Goal: Information Seeking & Learning: Learn about a topic

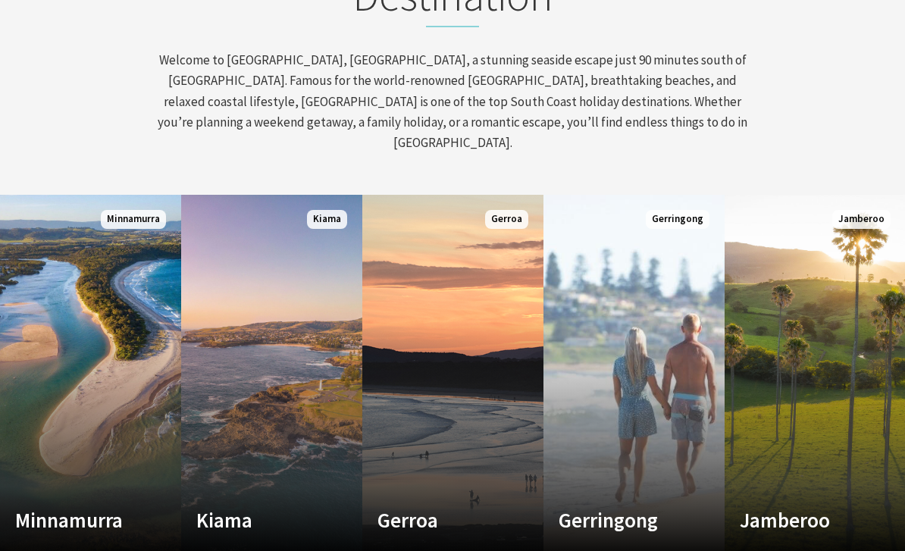
scroll to position [671, 0]
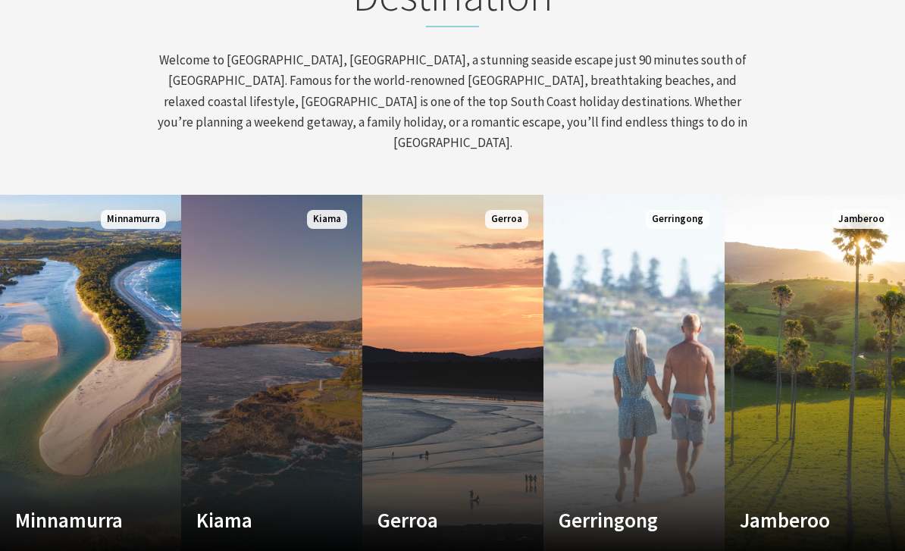
click at [258, 394] on link "Custom Image Used Kiama Where the sea makes a noise Read More Kiama" at bounding box center [271, 377] width 181 height 364
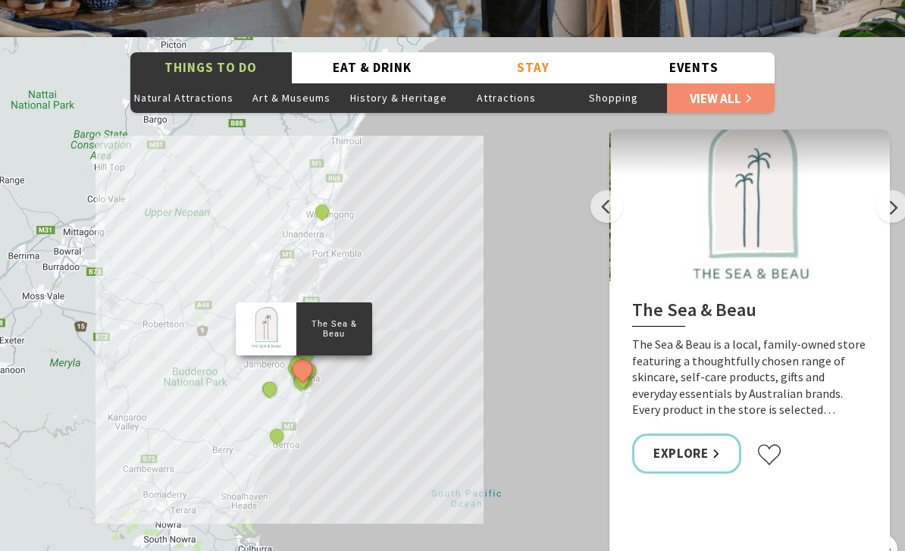
scroll to position [2793, 0]
click at [289, 83] on button "Art & Museums" at bounding box center [292, 98] width 108 height 30
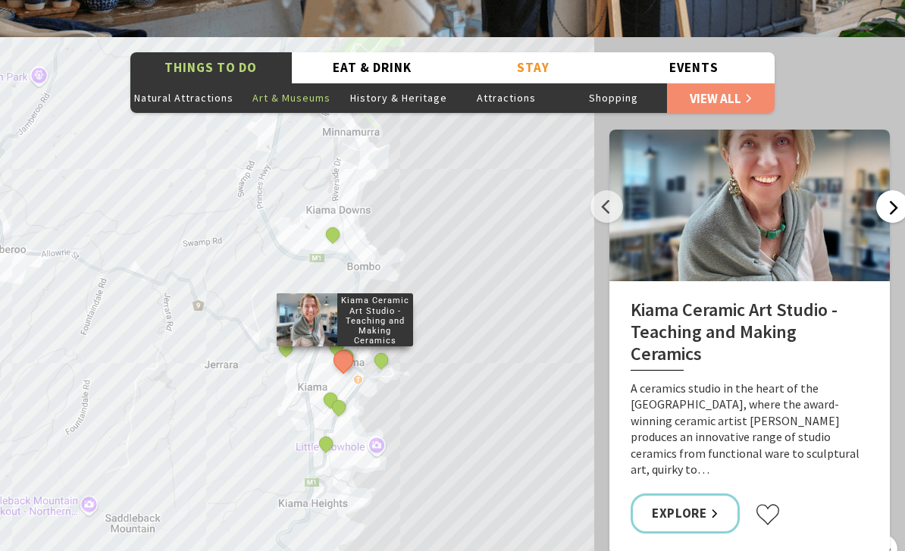
click at [888, 190] on button "Next" at bounding box center [893, 206] width 33 height 33
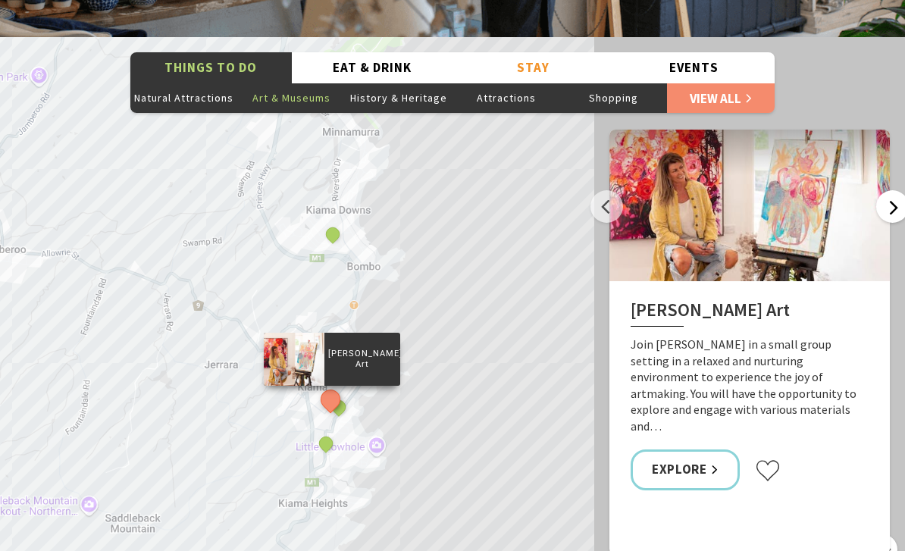
click at [890, 190] on button "Next" at bounding box center [893, 206] width 33 height 33
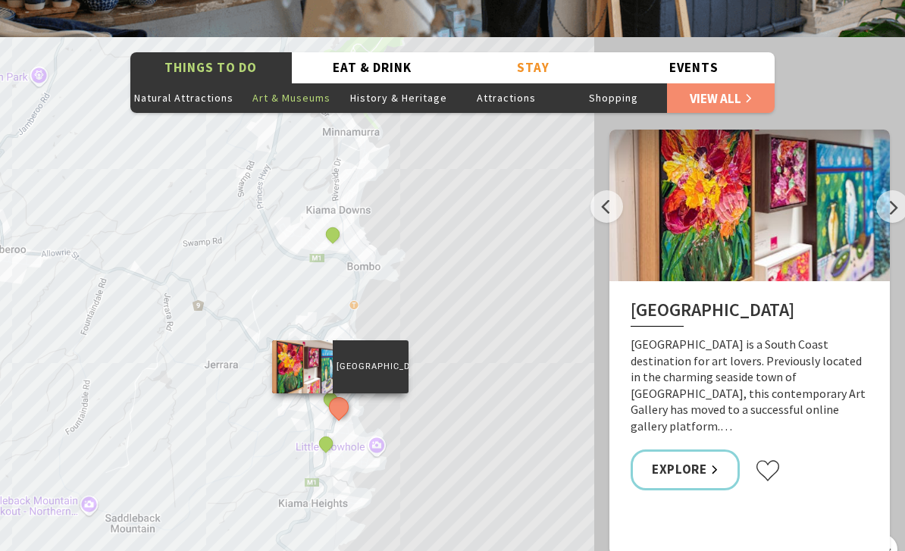
click at [753, 337] on p "Fern Street Gallery is a South Coast destination for art lovers. Previously loc…" at bounding box center [750, 386] width 238 height 99
click at [690, 450] on link "Explore" at bounding box center [685, 470] width 109 height 40
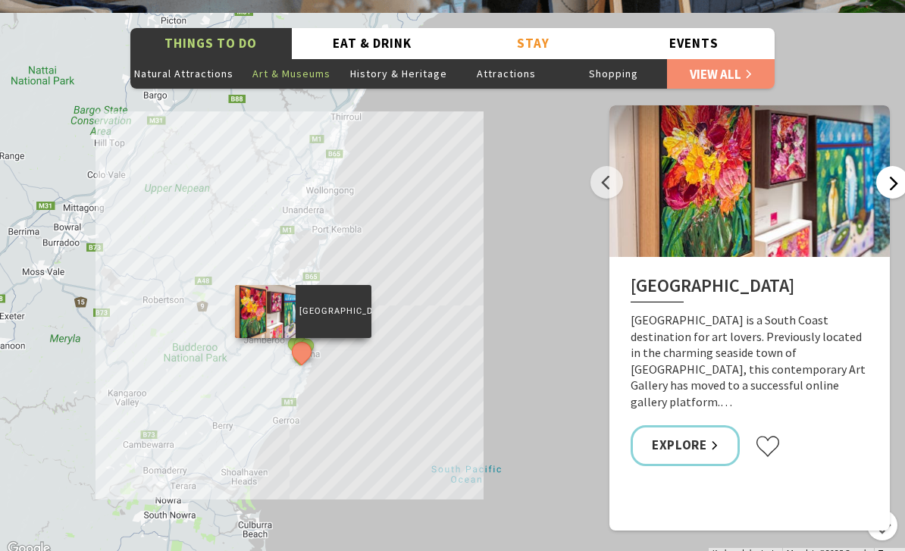
click at [890, 166] on button "Next" at bounding box center [893, 182] width 33 height 33
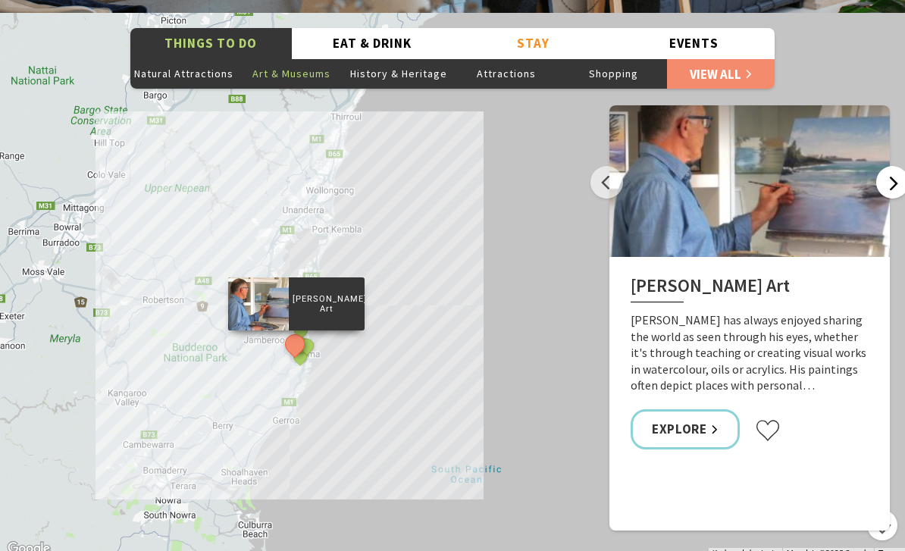
click at [894, 166] on button "Next" at bounding box center [893, 182] width 33 height 33
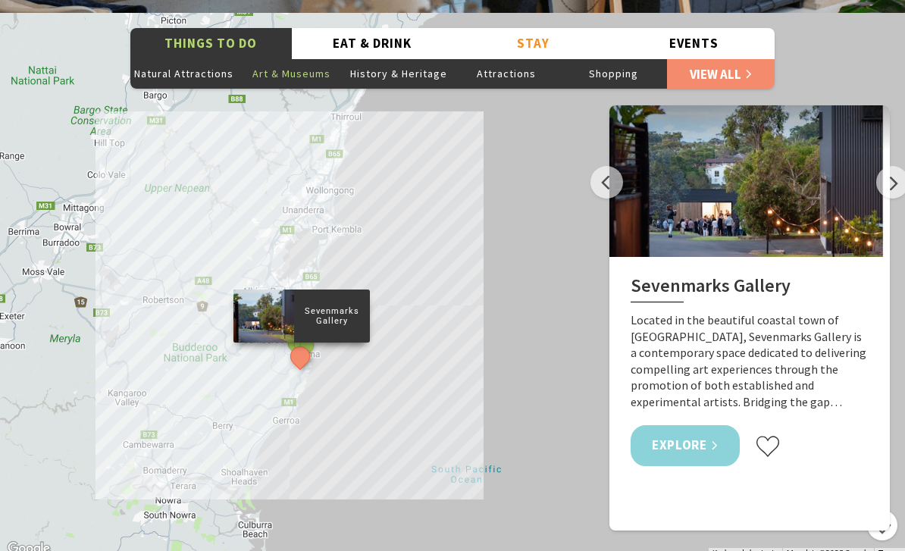
click at [671, 425] on link "Explore" at bounding box center [685, 445] width 109 height 40
click at [196, 58] on button "Natural Attractions" at bounding box center [184, 73] width 108 height 30
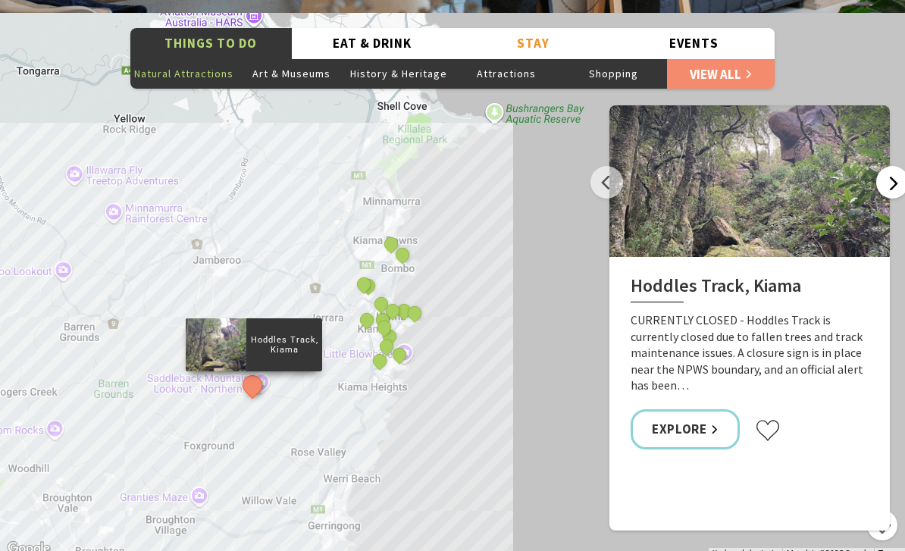
click at [888, 166] on button "Next" at bounding box center [893, 182] width 33 height 33
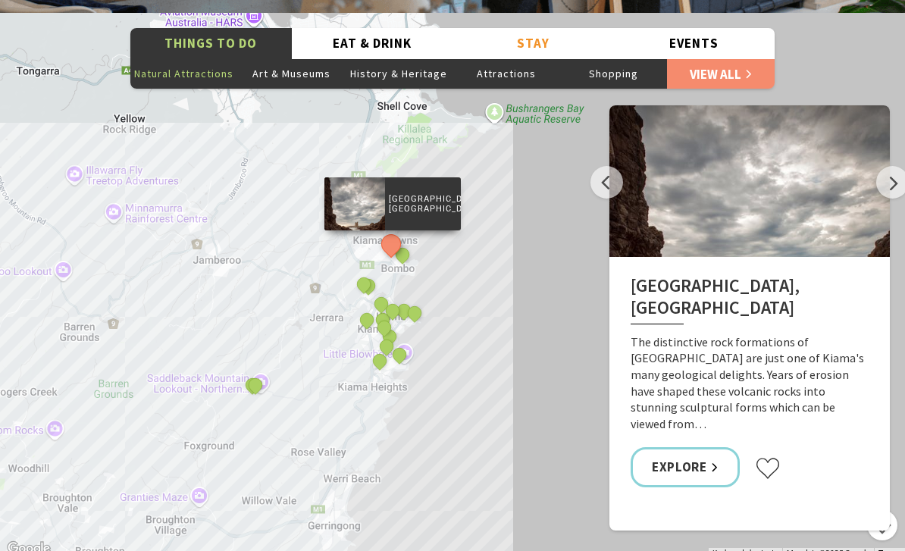
click at [799, 149] on div at bounding box center [750, 181] width 281 height 152
click at [691, 447] on link "Explore" at bounding box center [685, 467] width 109 height 40
click at [896, 166] on button "Next" at bounding box center [893, 182] width 33 height 33
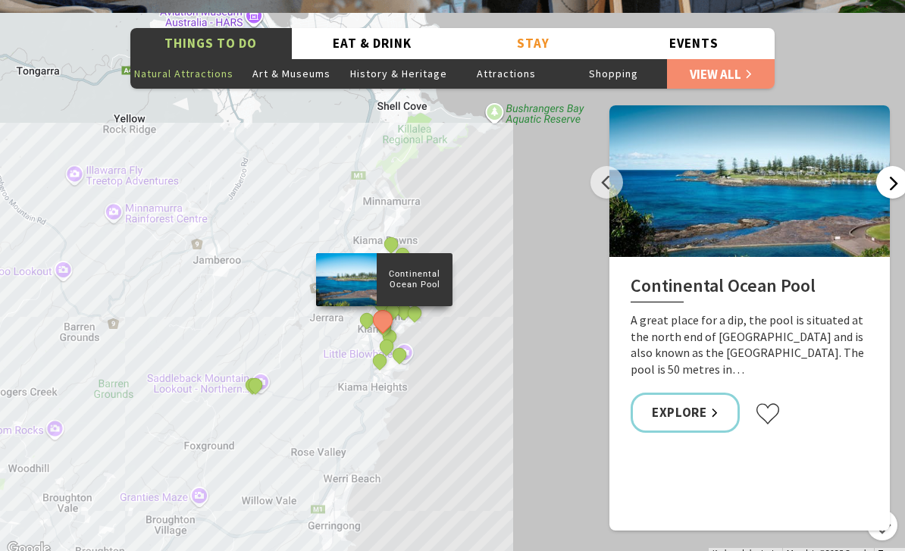
click at [895, 166] on button "Next" at bounding box center [893, 182] width 33 height 33
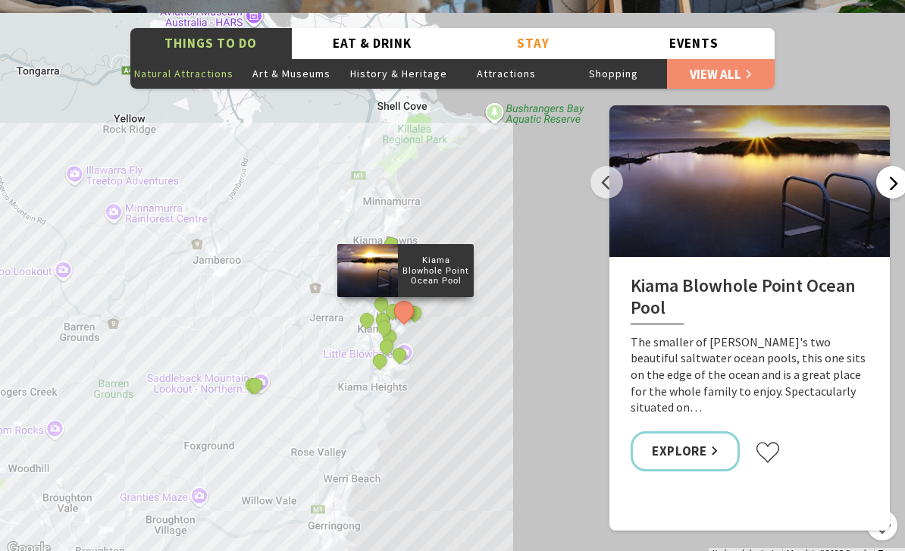
click at [893, 166] on button "Next" at bounding box center [893, 182] width 33 height 33
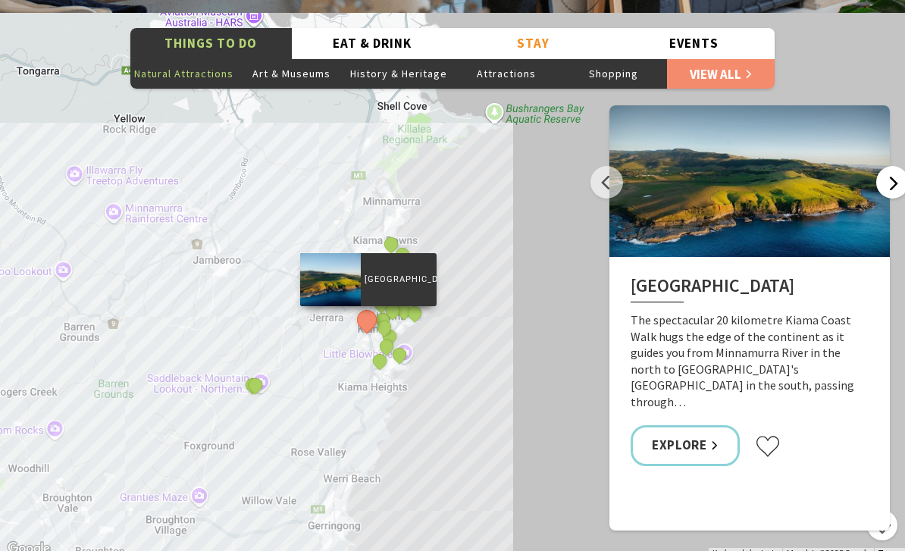
click at [890, 166] on button "Next" at bounding box center [893, 182] width 33 height 33
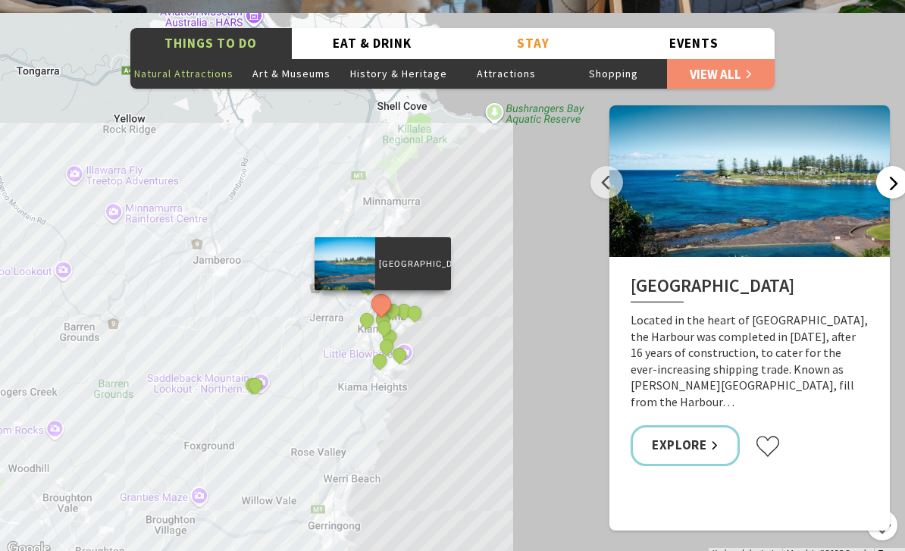
click at [886, 166] on button "Next" at bounding box center [893, 182] width 33 height 33
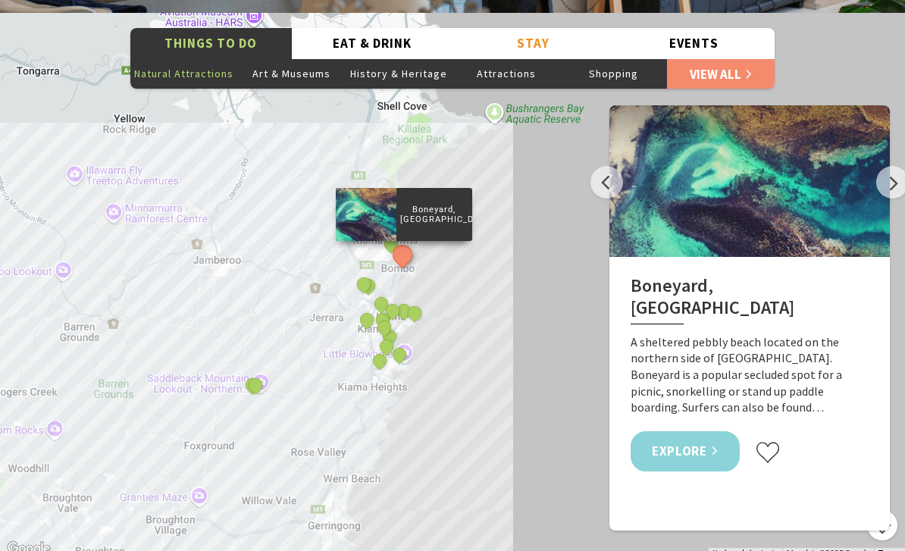
click at [695, 431] on link "Explore" at bounding box center [685, 451] width 109 height 40
click at [899, 166] on button "Next" at bounding box center [893, 182] width 33 height 33
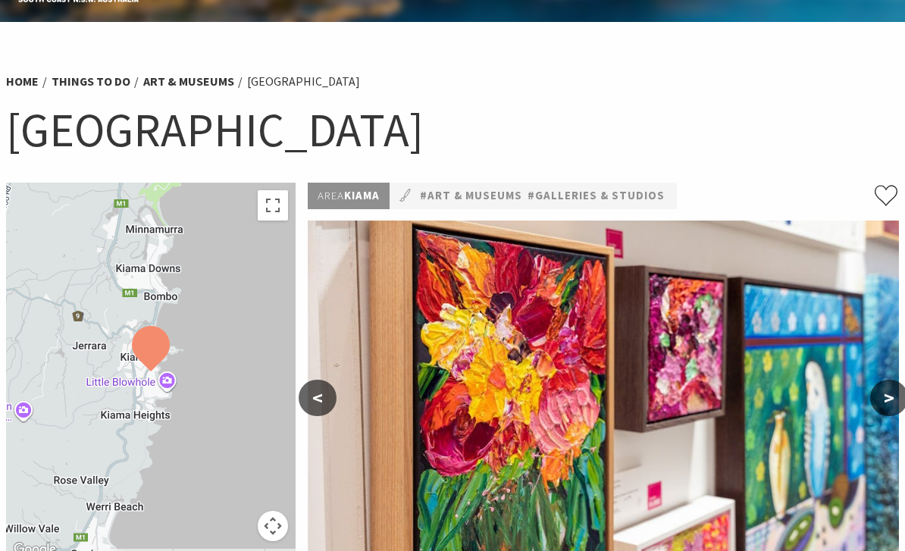
scroll to position [60, 0]
click at [889, 401] on button ">" at bounding box center [890, 398] width 38 height 36
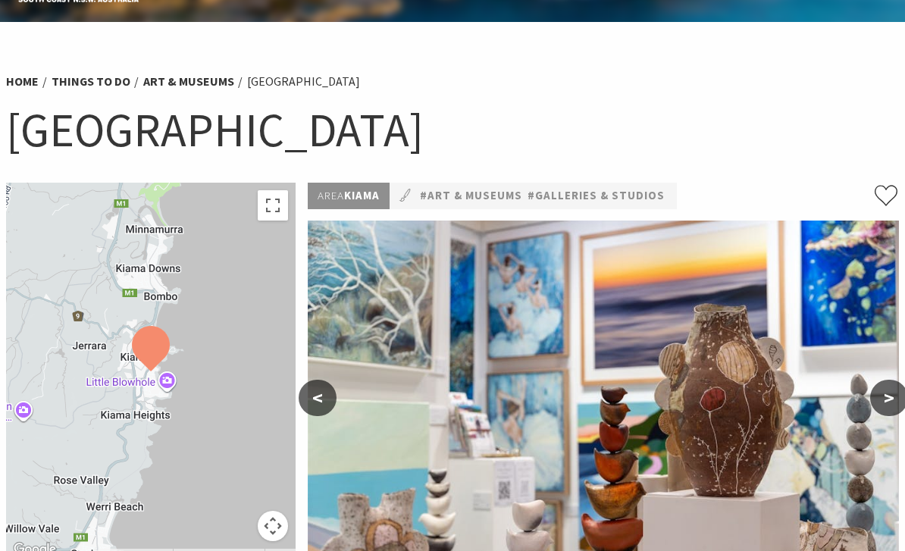
click at [889, 397] on button ">" at bounding box center [890, 398] width 38 height 36
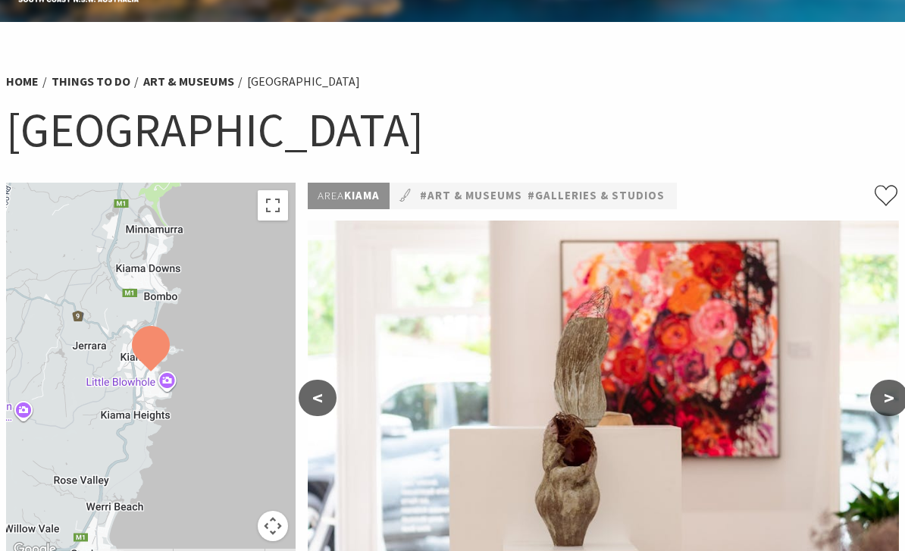
click at [896, 399] on button ">" at bounding box center [890, 398] width 38 height 36
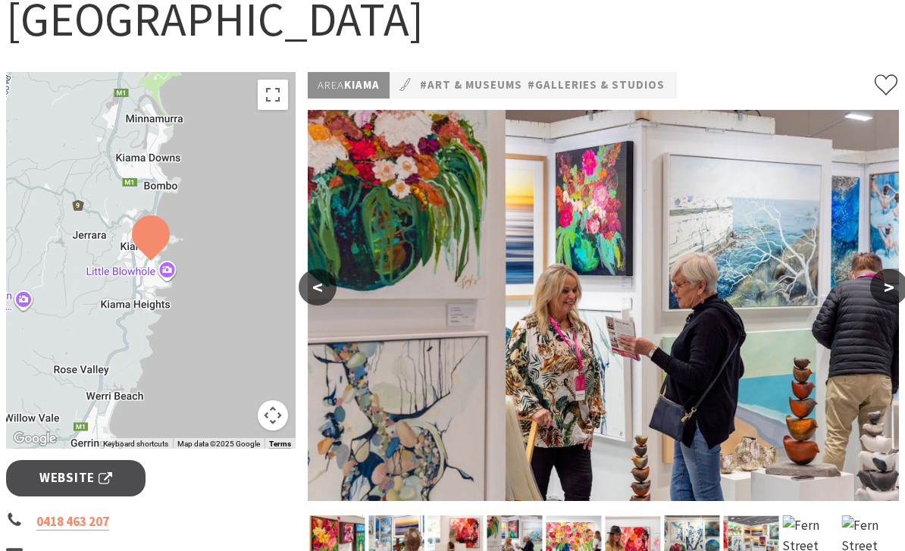
scroll to position [171, 0]
click at [891, 276] on button ">" at bounding box center [890, 287] width 38 height 36
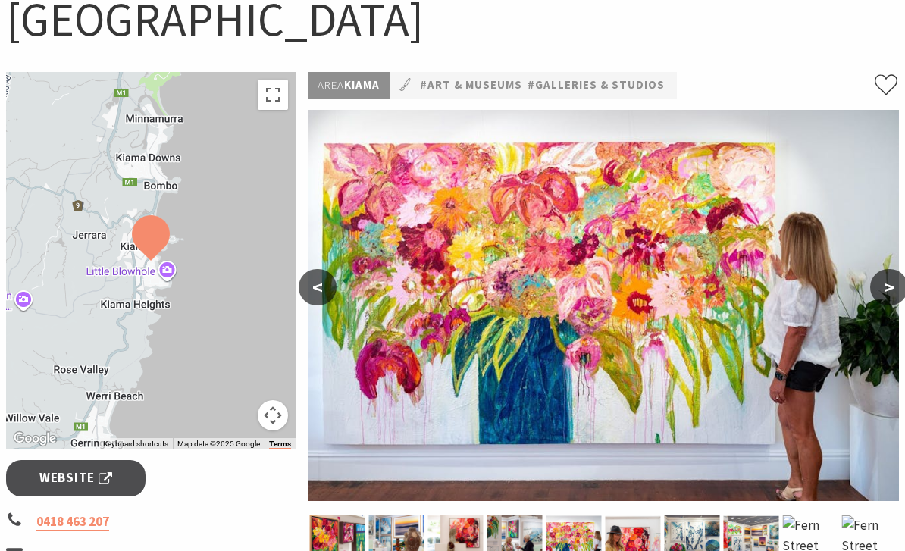
click at [888, 286] on button ">" at bounding box center [890, 287] width 38 height 36
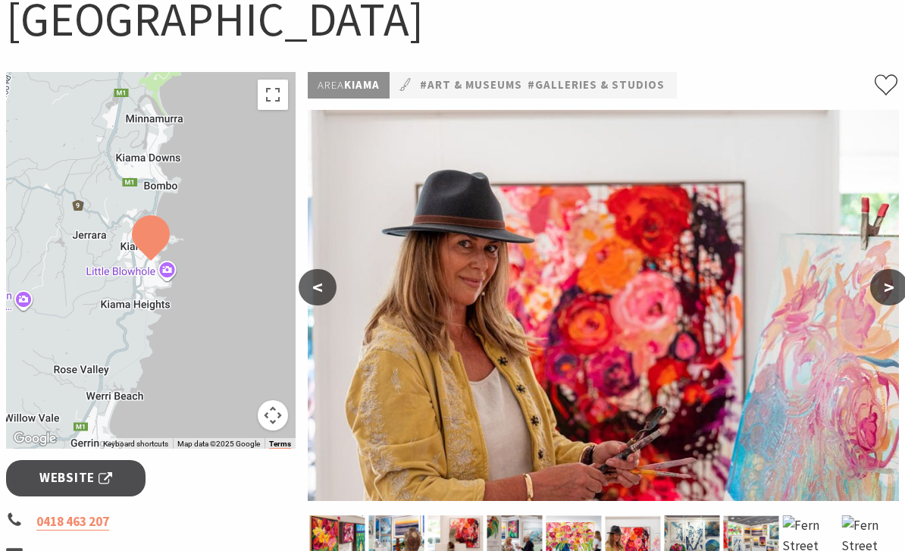
click at [893, 287] on button ">" at bounding box center [890, 287] width 38 height 36
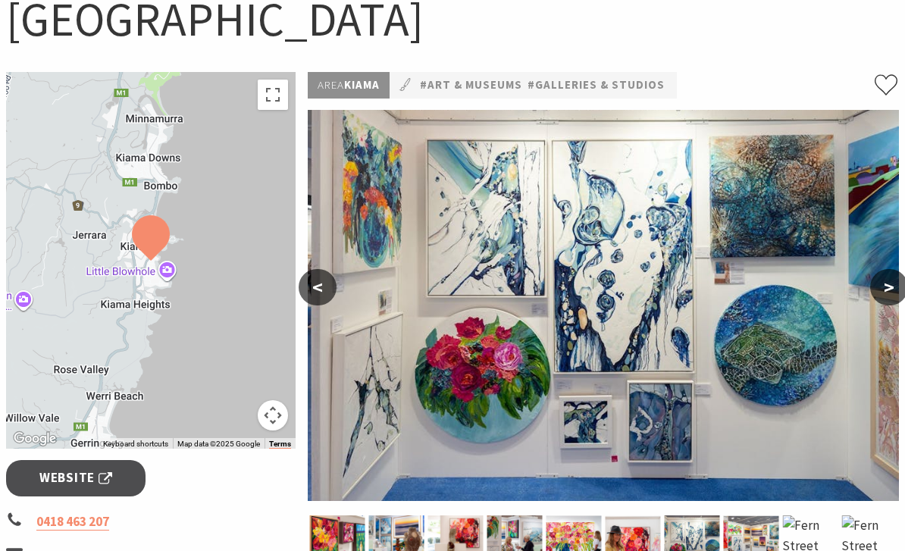
click at [887, 285] on button ">" at bounding box center [890, 287] width 38 height 36
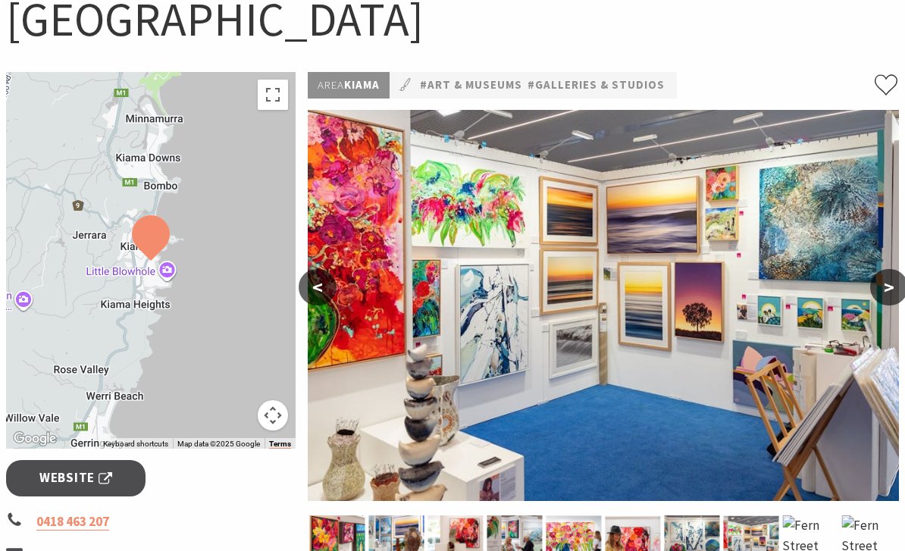
click at [886, 287] on button ">" at bounding box center [890, 287] width 38 height 36
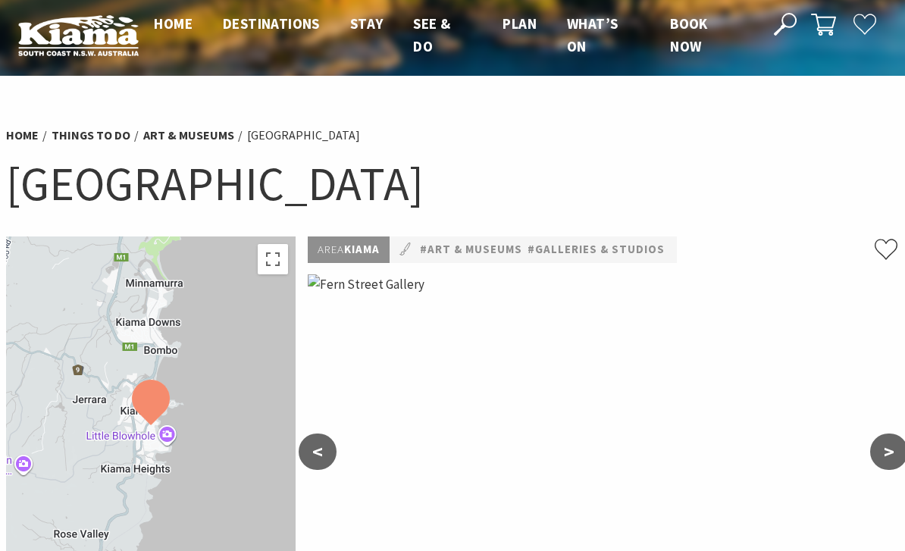
scroll to position [0, 0]
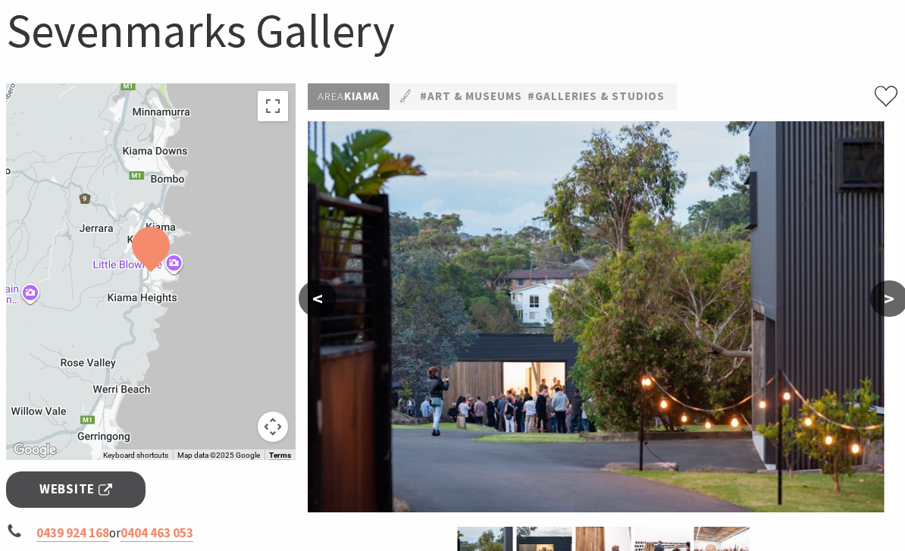
scroll to position [159, 0]
click at [892, 293] on button ">" at bounding box center [890, 299] width 38 height 36
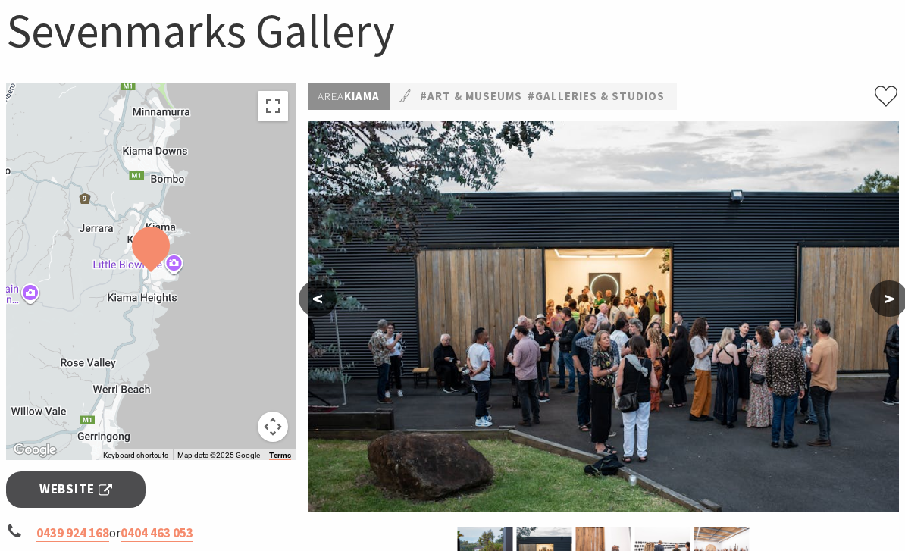
click at [896, 293] on button ">" at bounding box center [890, 299] width 38 height 36
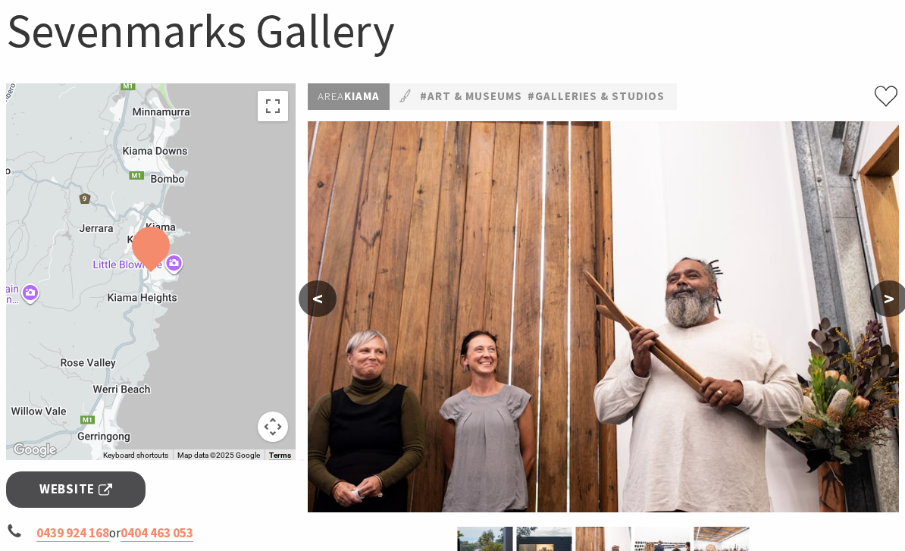
click at [898, 293] on button ">" at bounding box center [890, 299] width 38 height 36
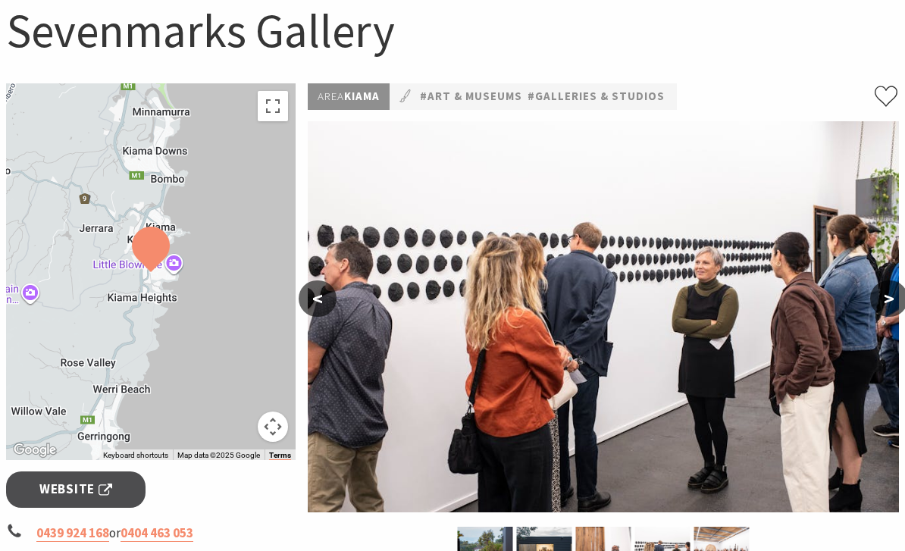
click at [896, 296] on button ">" at bounding box center [890, 299] width 38 height 36
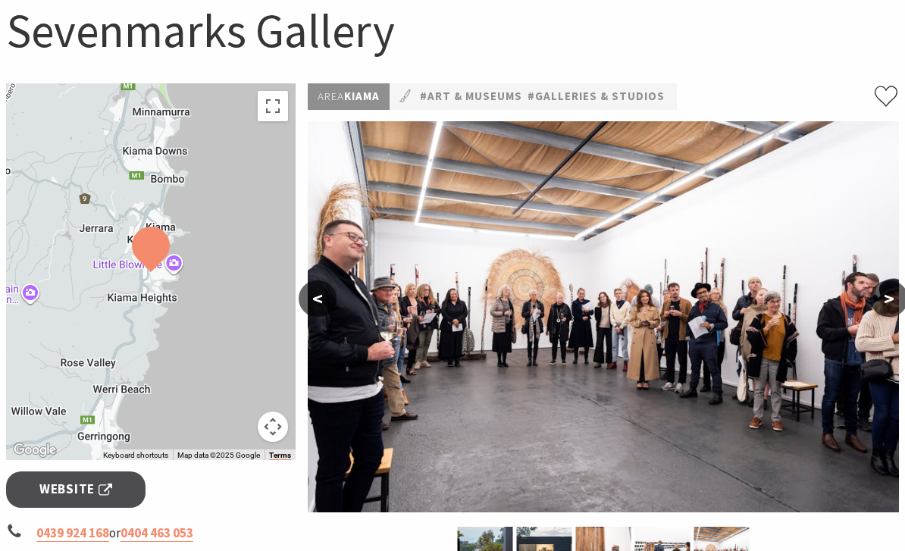
click at [885, 299] on button ">" at bounding box center [890, 299] width 38 height 36
click at [896, 293] on button ">" at bounding box center [890, 299] width 38 height 36
click at [887, 298] on button ">" at bounding box center [890, 299] width 38 height 36
click at [896, 293] on button ">" at bounding box center [890, 299] width 38 height 36
click at [884, 295] on button ">" at bounding box center [890, 299] width 38 height 36
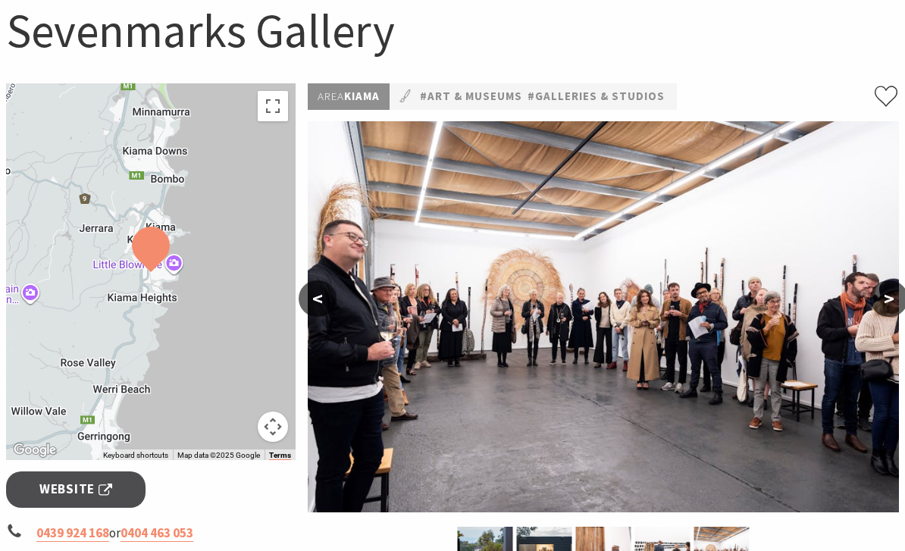
click at [891, 300] on button ">" at bounding box center [890, 299] width 38 height 36
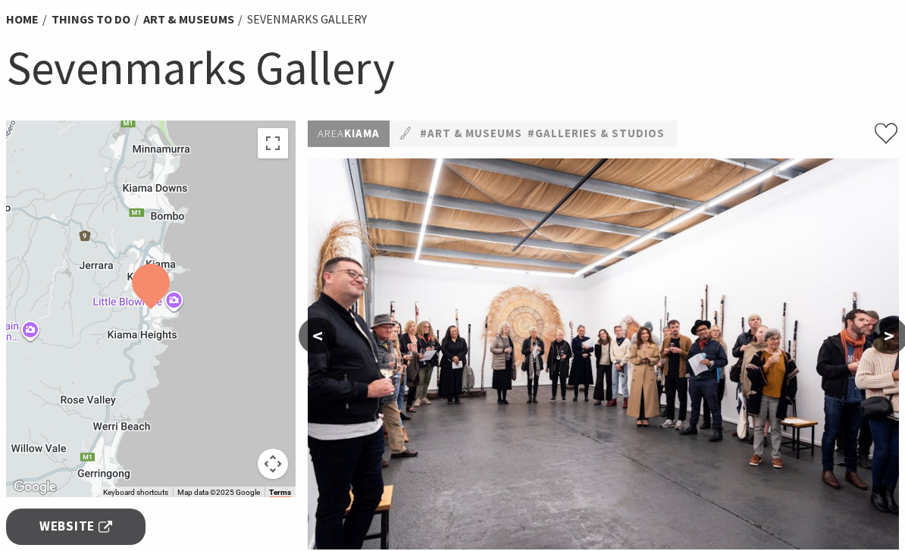
scroll to position [0, 0]
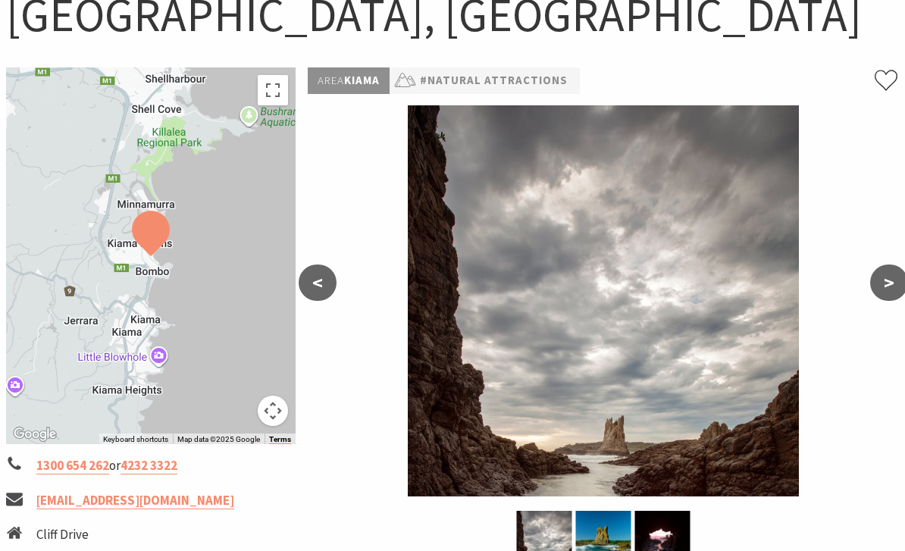
scroll to position [175, 0]
click at [604, 540] on img at bounding box center [603, 537] width 55 height 53
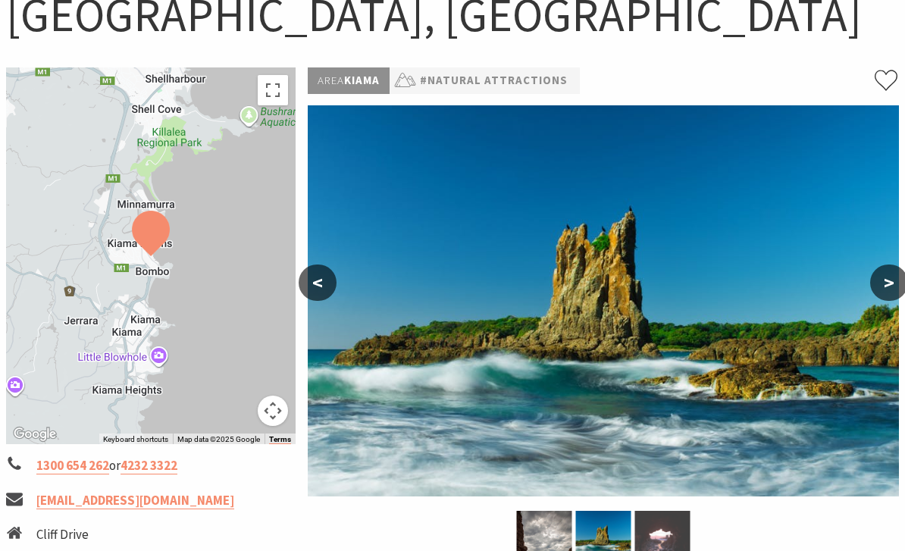
click at [662, 544] on img at bounding box center [662, 537] width 55 height 53
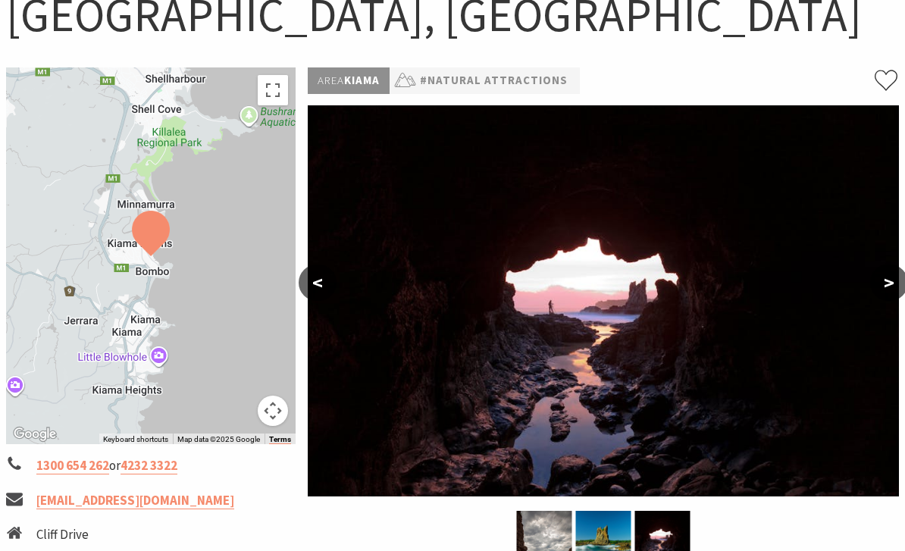
click at [899, 275] on button ">" at bounding box center [890, 283] width 38 height 36
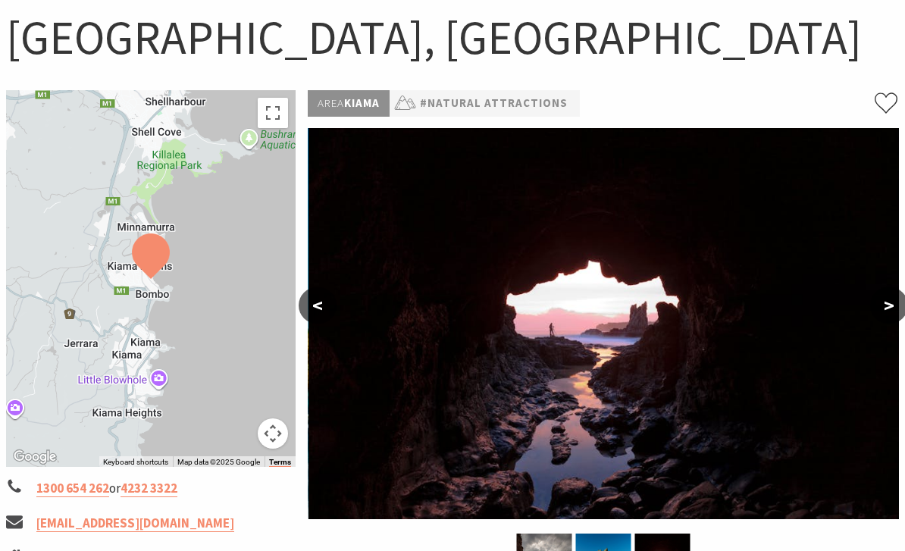
scroll to position [155, 0]
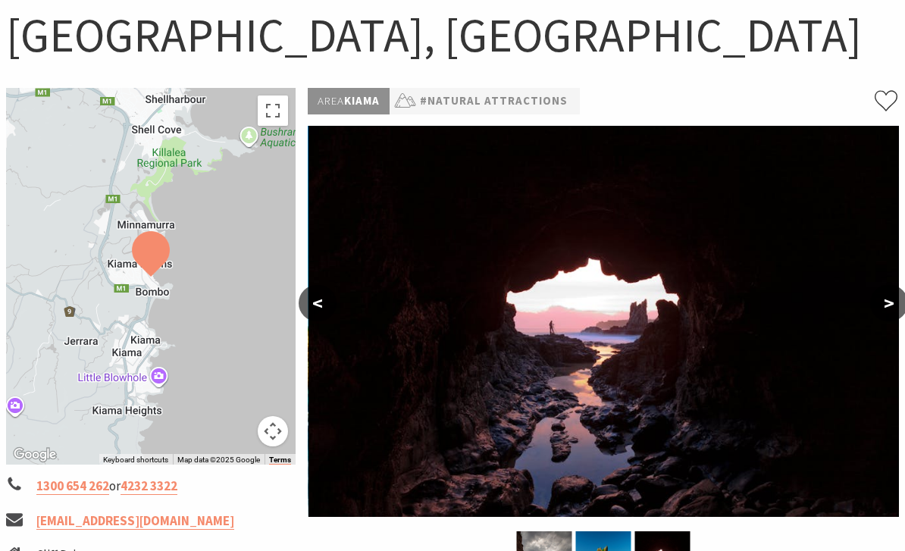
click at [887, 306] on button ">" at bounding box center [890, 303] width 38 height 36
click at [883, 304] on button ">" at bounding box center [890, 303] width 38 height 36
click at [898, 298] on button ">" at bounding box center [890, 303] width 38 height 36
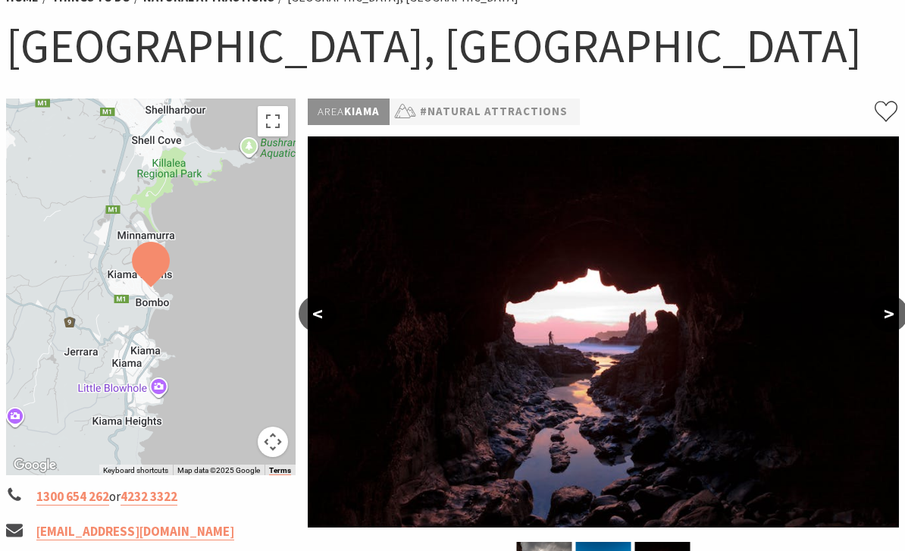
scroll to position [143, 0]
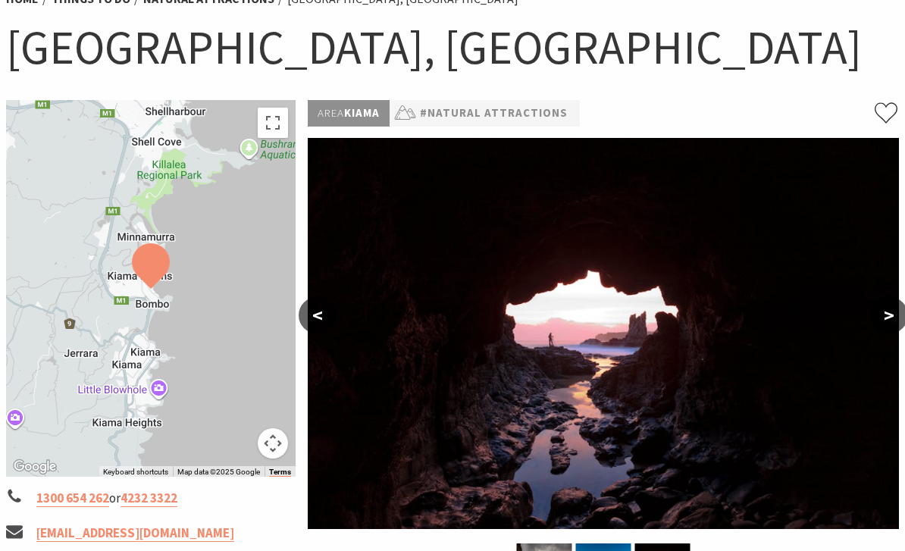
click at [888, 316] on button ">" at bounding box center [890, 315] width 38 height 36
click at [324, 321] on button "<" at bounding box center [318, 315] width 38 height 36
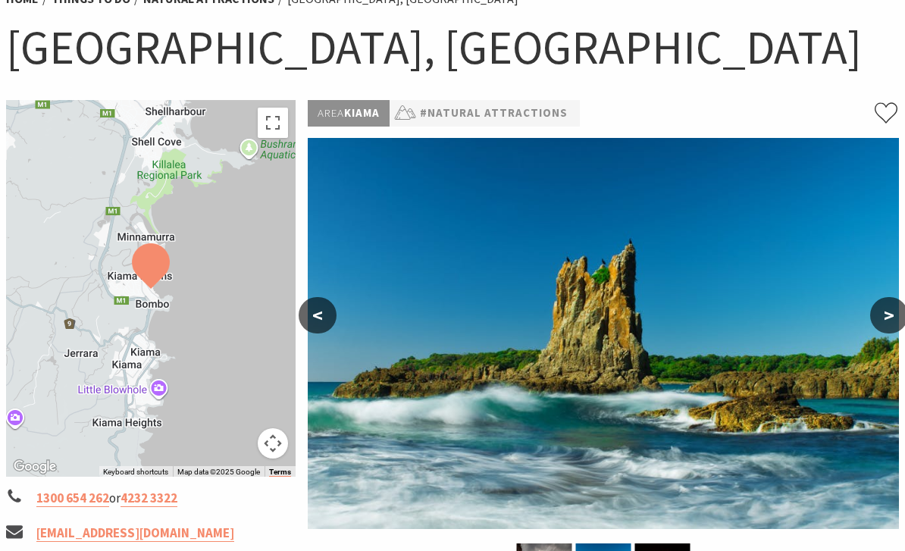
click at [901, 317] on button ">" at bounding box center [890, 315] width 38 height 36
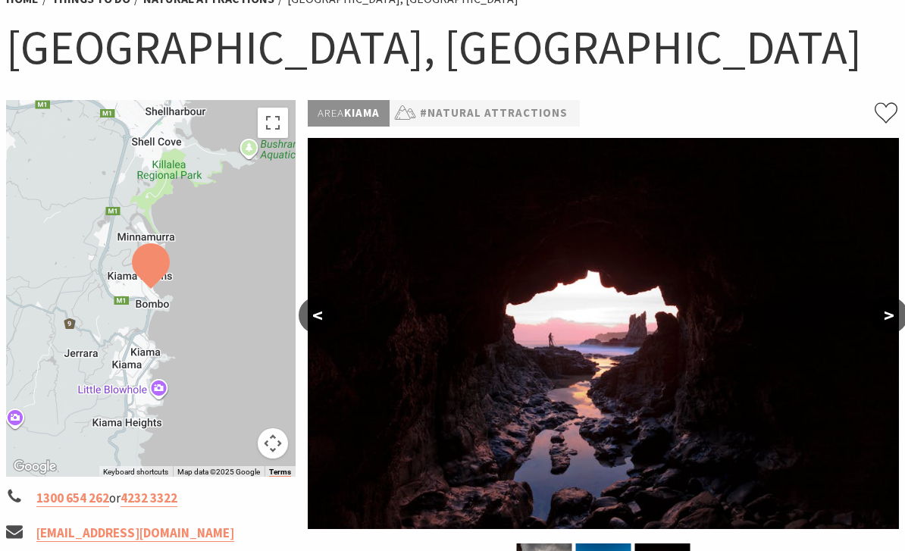
click at [896, 312] on button ">" at bounding box center [890, 315] width 38 height 36
click at [898, 314] on button ">" at bounding box center [890, 315] width 38 height 36
click at [300, 320] on button "<" at bounding box center [318, 315] width 38 height 36
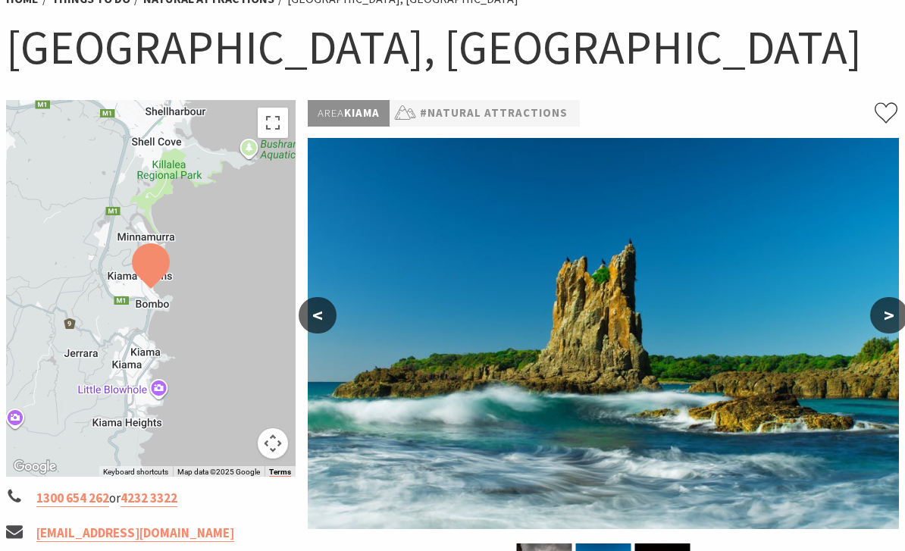
click at [318, 324] on button "<" at bounding box center [318, 315] width 38 height 36
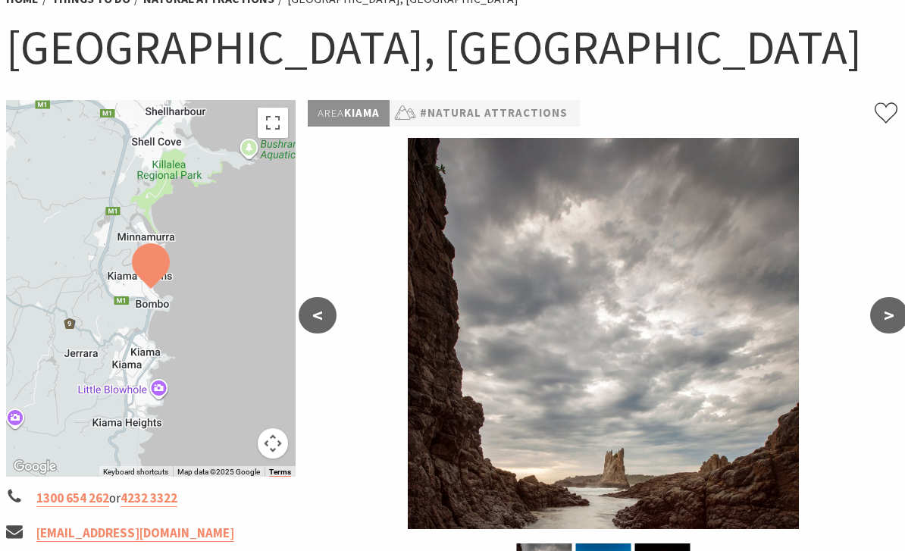
click at [315, 308] on button "<" at bounding box center [318, 315] width 38 height 36
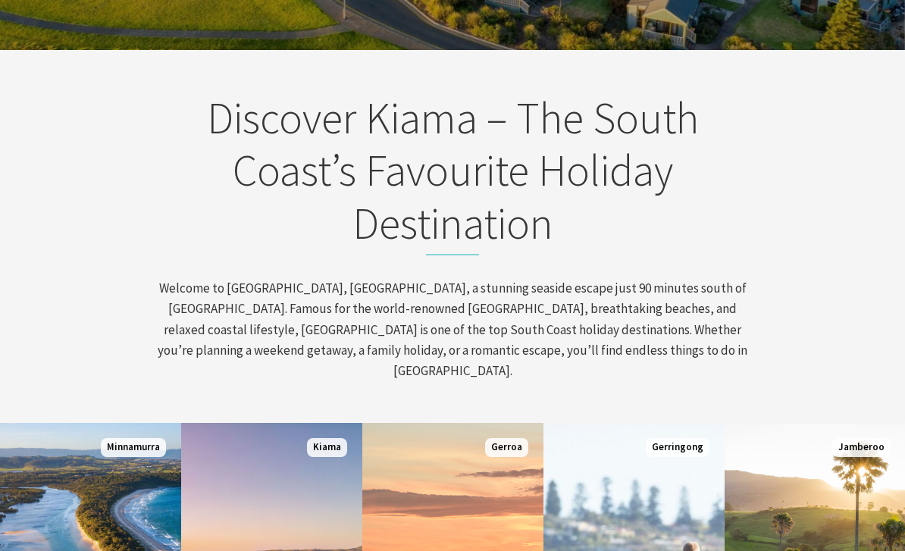
scroll to position [443, 0]
